Goal: Task Accomplishment & Management: Manage account settings

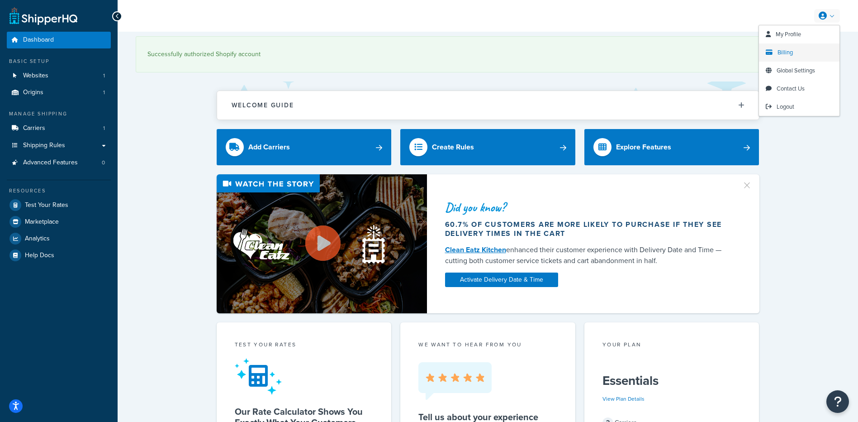
click at [781, 52] on span "Billing" at bounding box center [785, 52] width 15 height 9
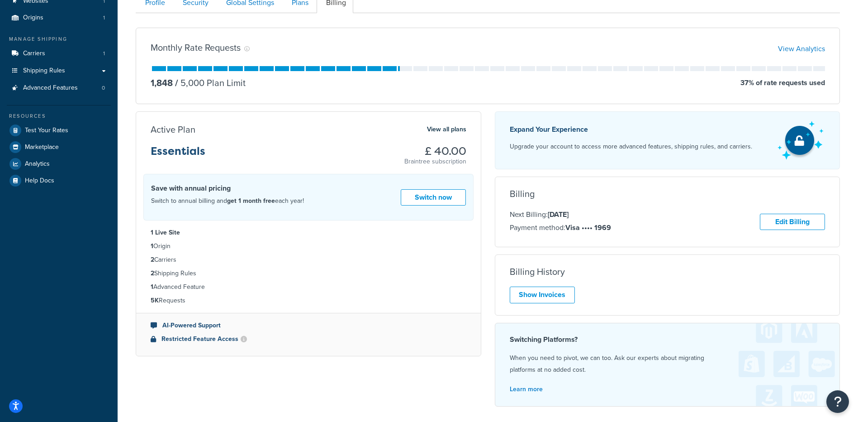
scroll to position [90, 0]
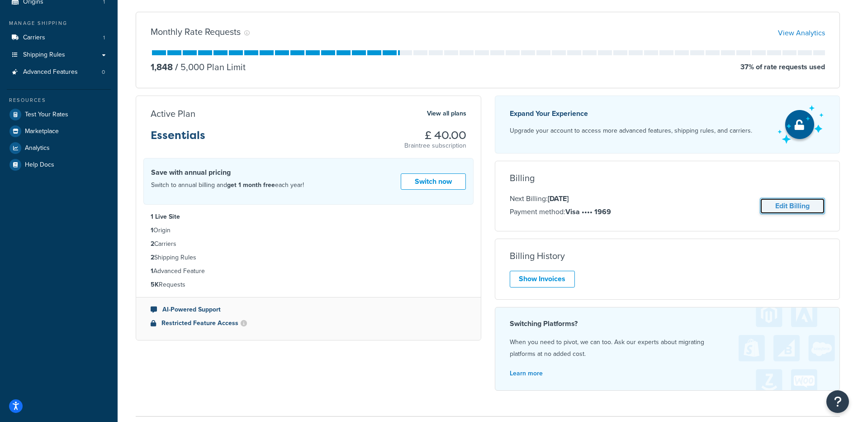
click at [790, 204] on link "Edit Billing" at bounding box center [792, 206] width 65 height 17
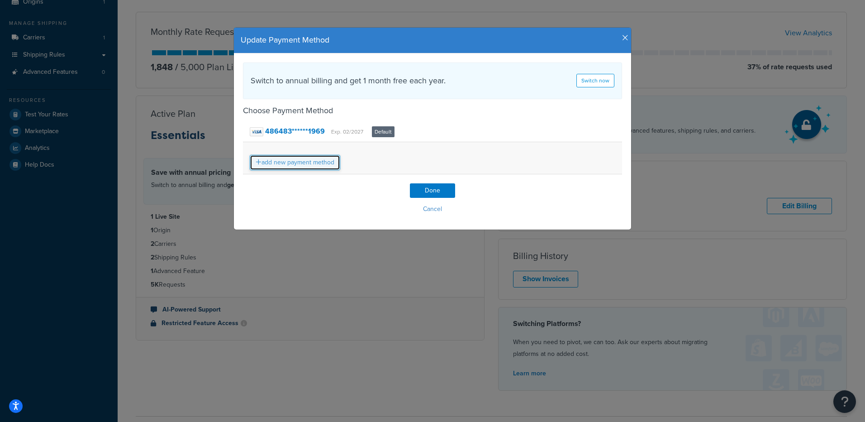
click at [314, 163] on link "add new payment method" at bounding box center [295, 162] width 90 height 15
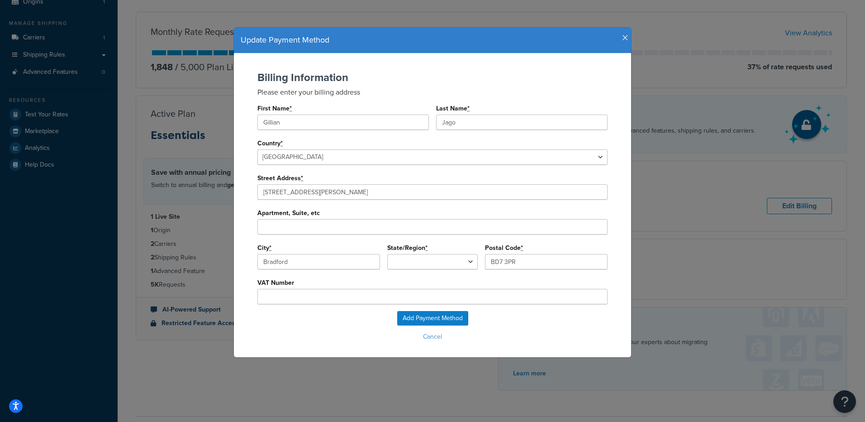
type input "England"
click at [374, 126] on input "Gillian" at bounding box center [342, 121] width 171 height 15
click at [447, 317] on input "Add Payment Method" at bounding box center [432, 318] width 71 height 14
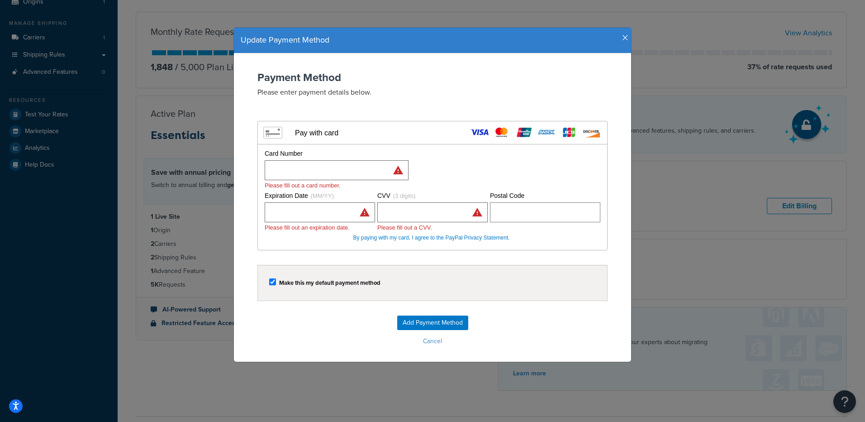
click at [490, 210] on div at bounding box center [545, 212] width 110 height 20
click at [437, 324] on input "Add Payment Method" at bounding box center [432, 322] width 71 height 14
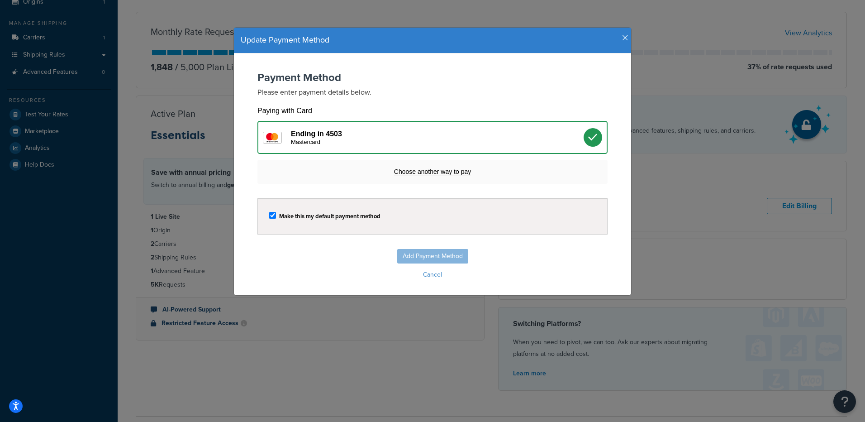
click at [622, 38] on icon "button" at bounding box center [625, 38] width 6 height 8
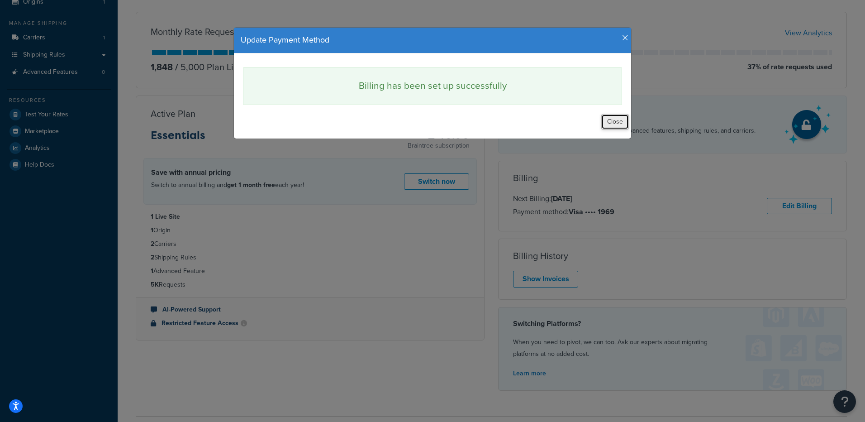
click at [605, 122] on button "Close" at bounding box center [615, 121] width 28 height 15
